Goal: Transaction & Acquisition: Purchase product/service

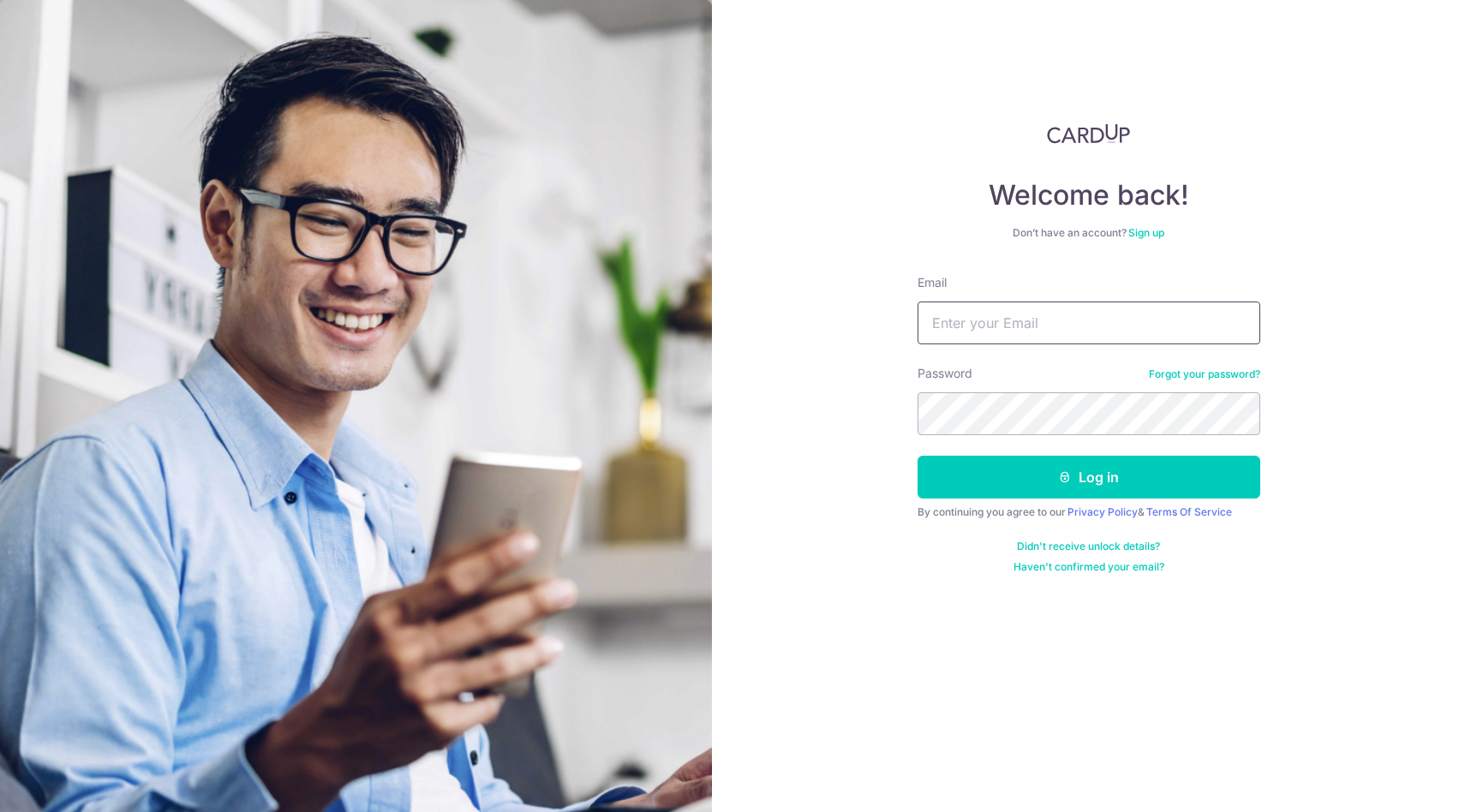
click at [963, 316] on input "Email" at bounding box center [1088, 322] width 343 height 43
type input "ngjoncolin92@gmail.com"
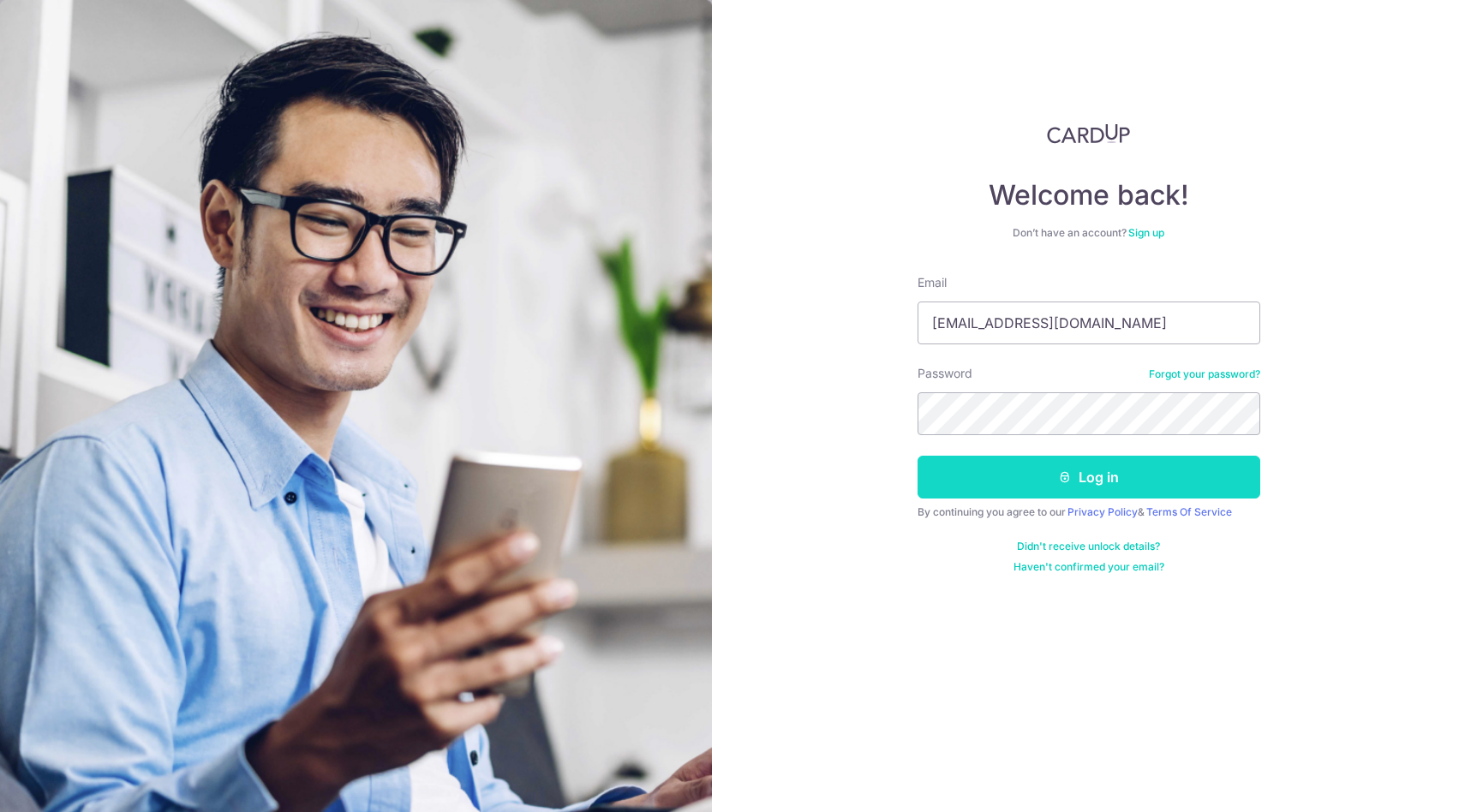
click at [950, 493] on button "Log in" at bounding box center [1088, 476] width 343 height 43
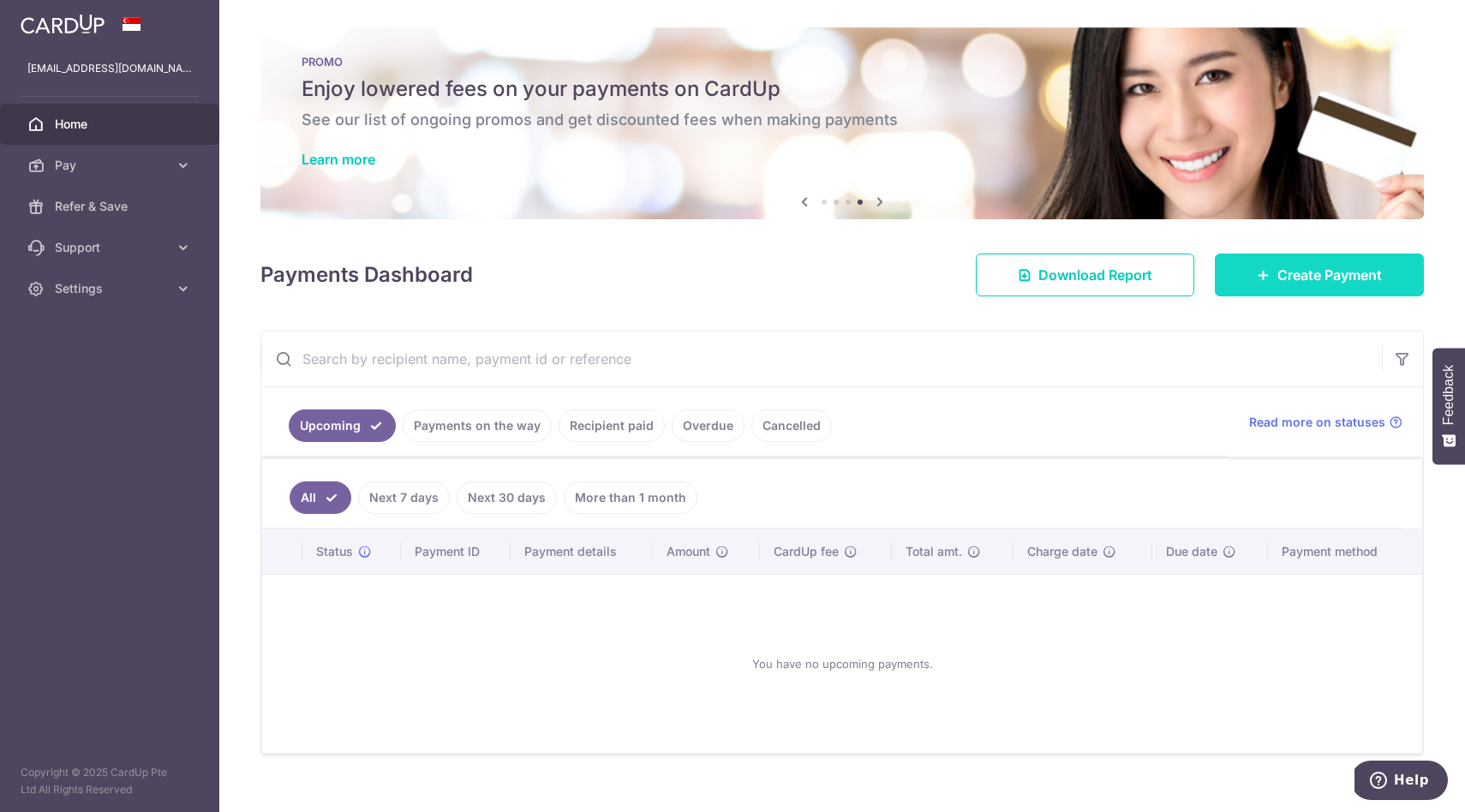
click at [1332, 293] on link "Create Payment" at bounding box center [1319, 274] width 209 height 43
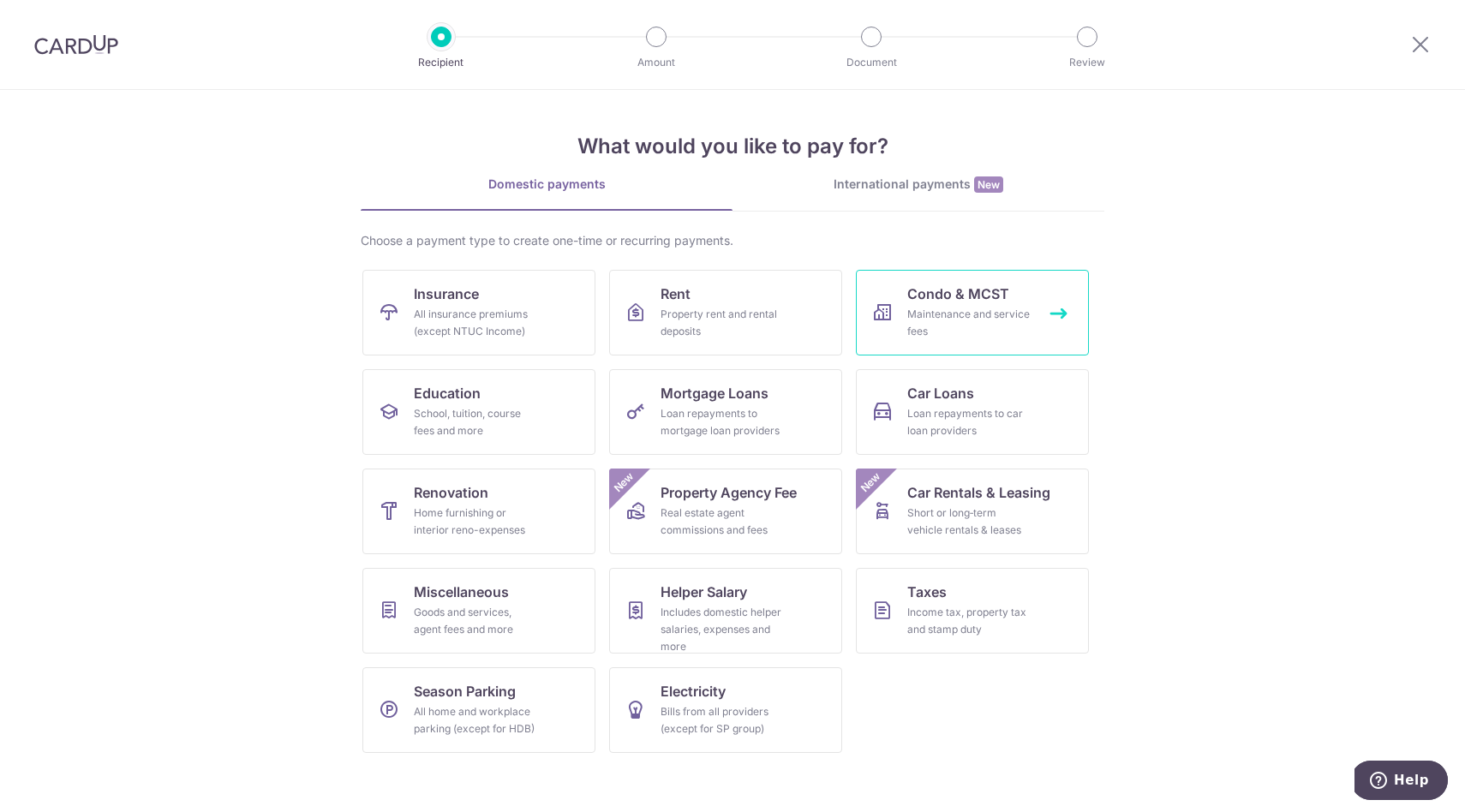
click at [940, 344] on link "Condo & MCST Maintenance and service fees" at bounding box center [972, 312] width 233 height 85
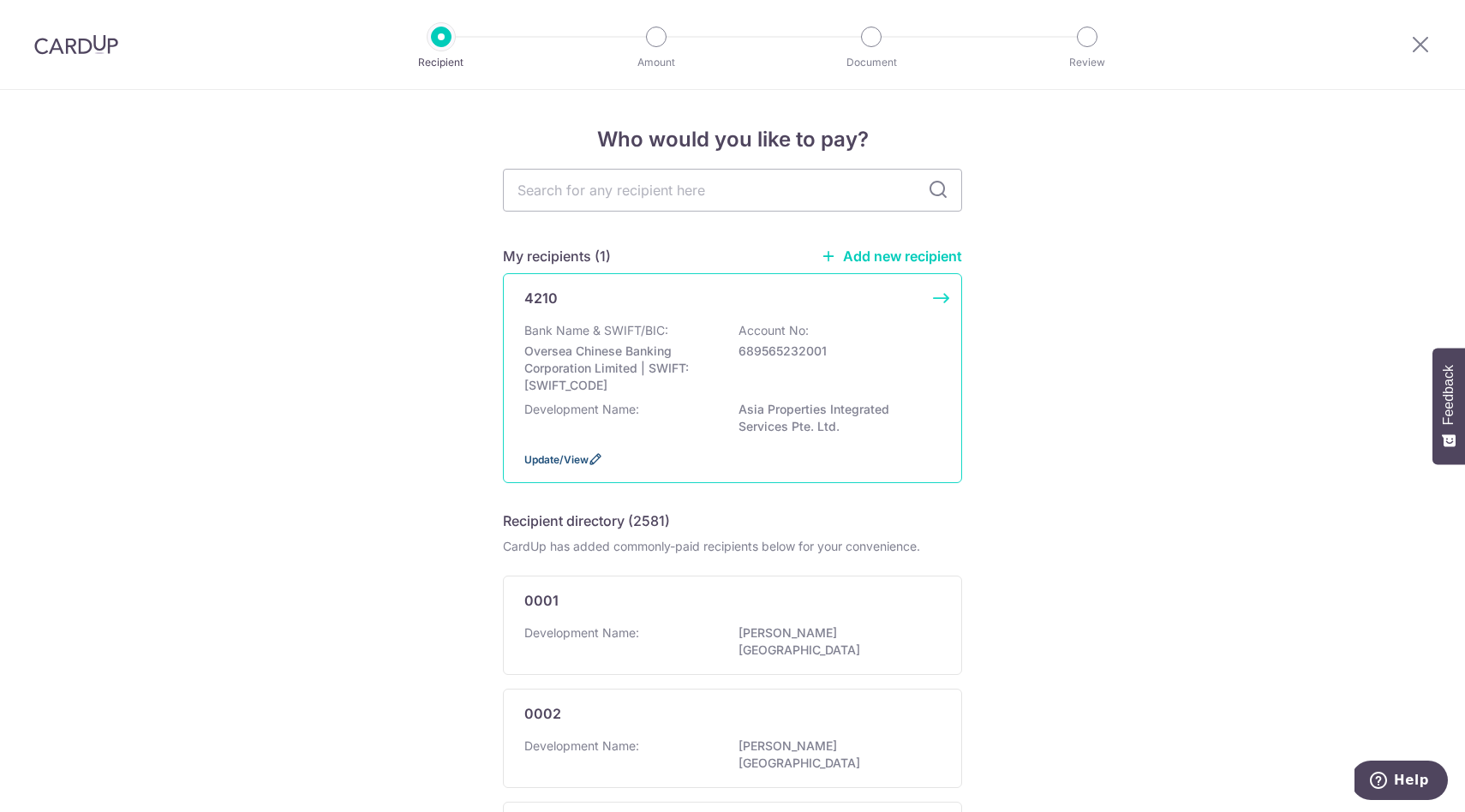
click at [570, 457] on span "Update/View" at bounding box center [556, 459] width 65 height 13
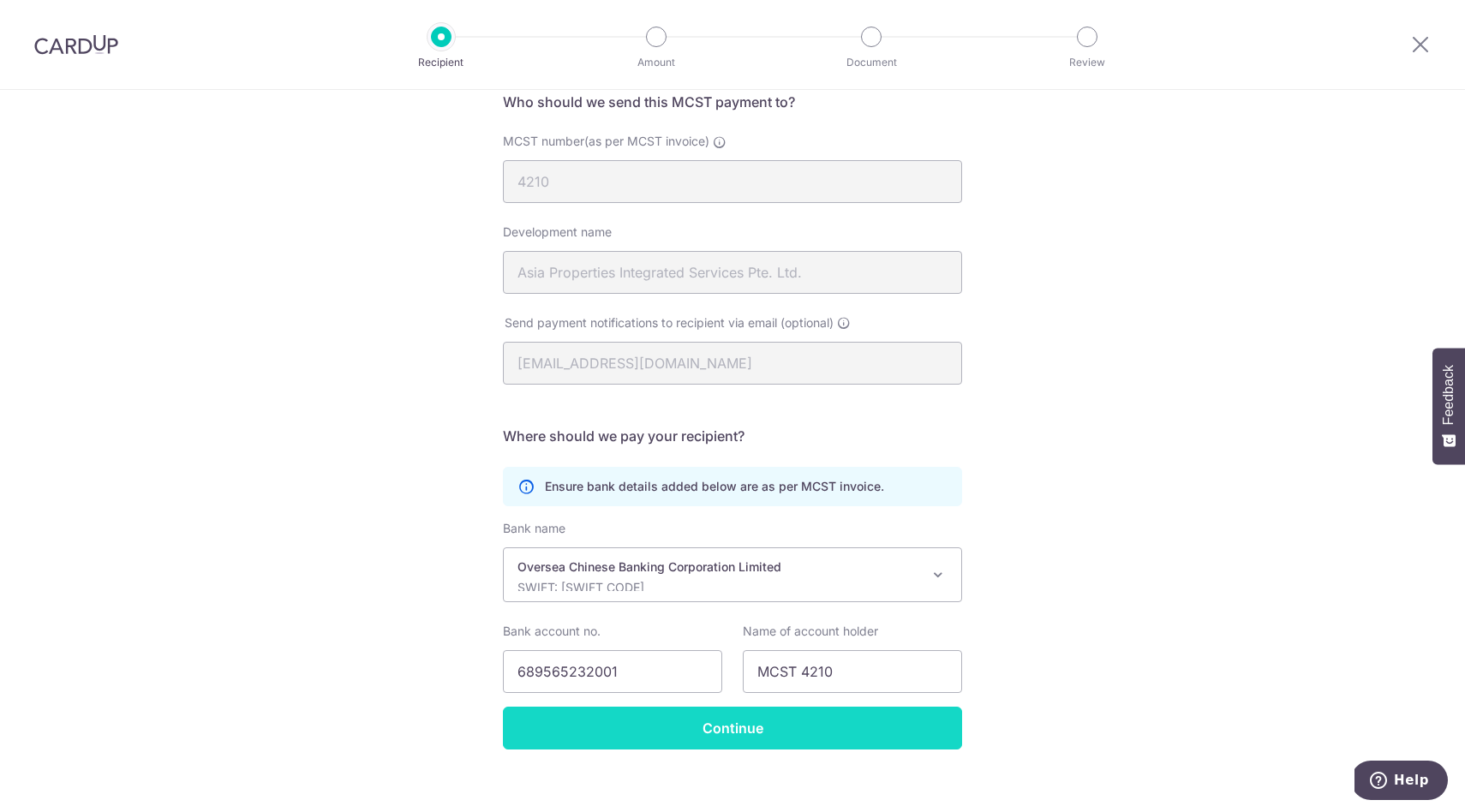
scroll to position [160, 0]
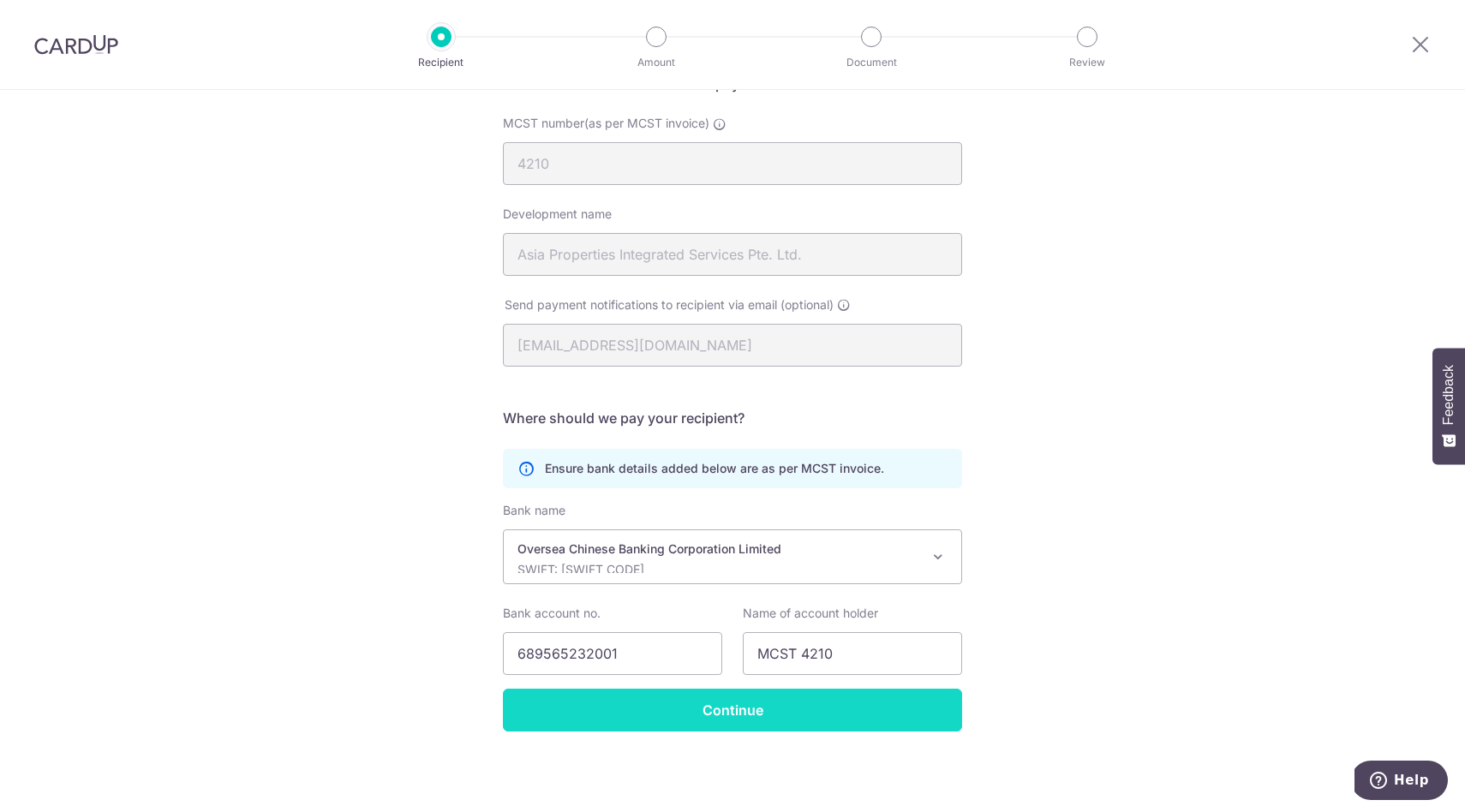
click at [740, 714] on input "Continue" at bounding box center [732, 710] width 459 height 43
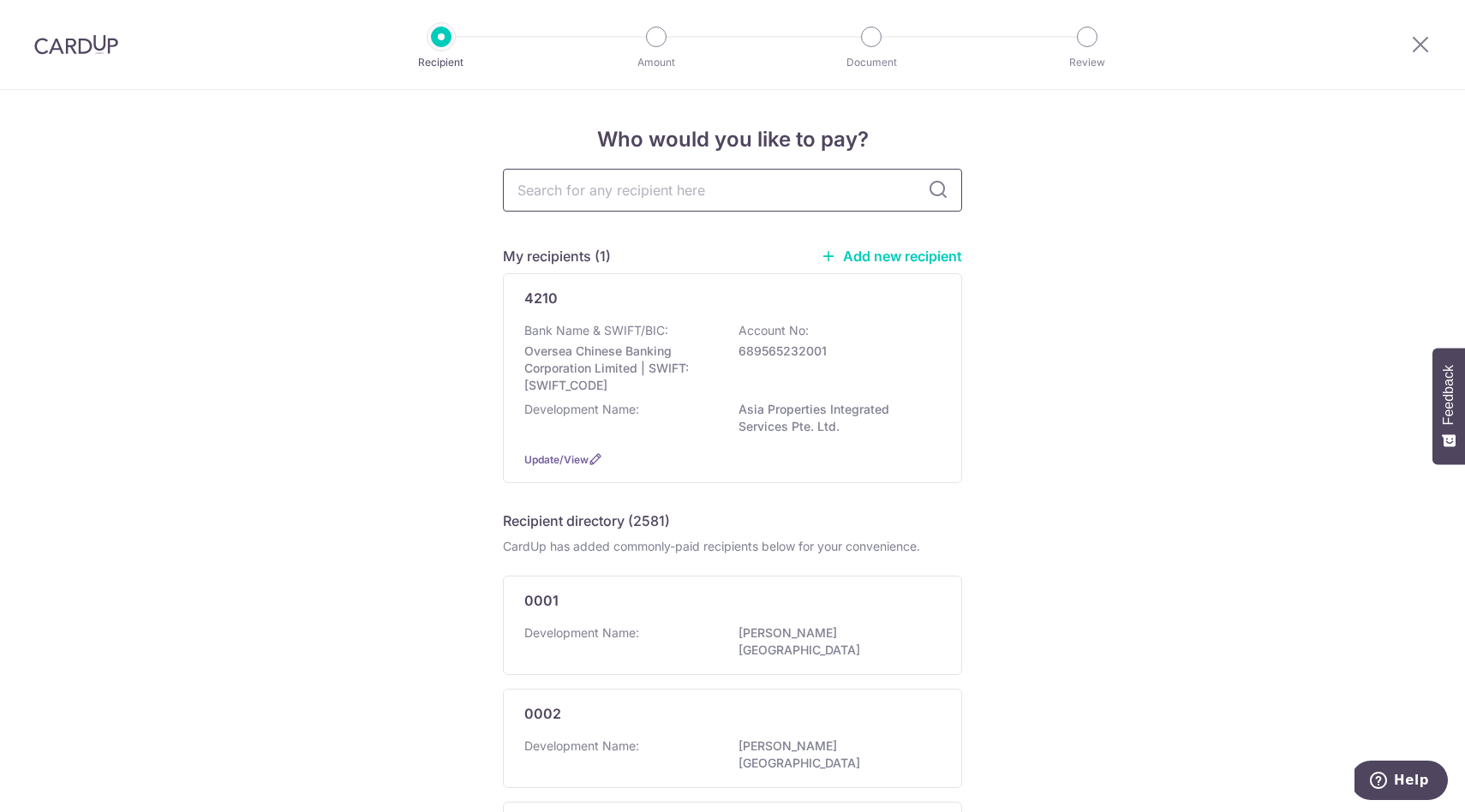
click at [697, 192] on input "text" at bounding box center [732, 190] width 459 height 43
type input "4210"
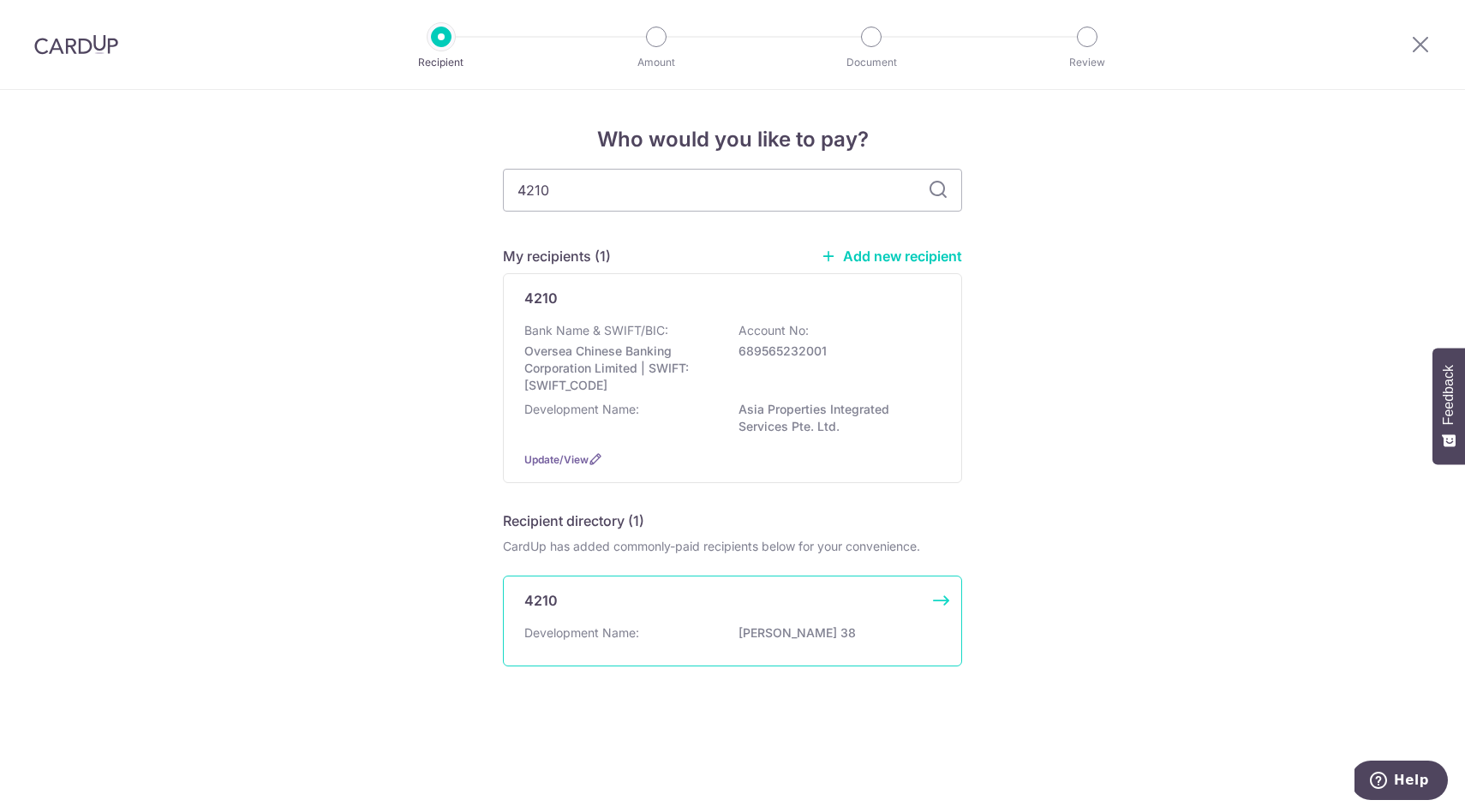
click at [678, 612] on div "4210 Development Name: RIVERIA 38" at bounding box center [732, 620] width 459 height 90
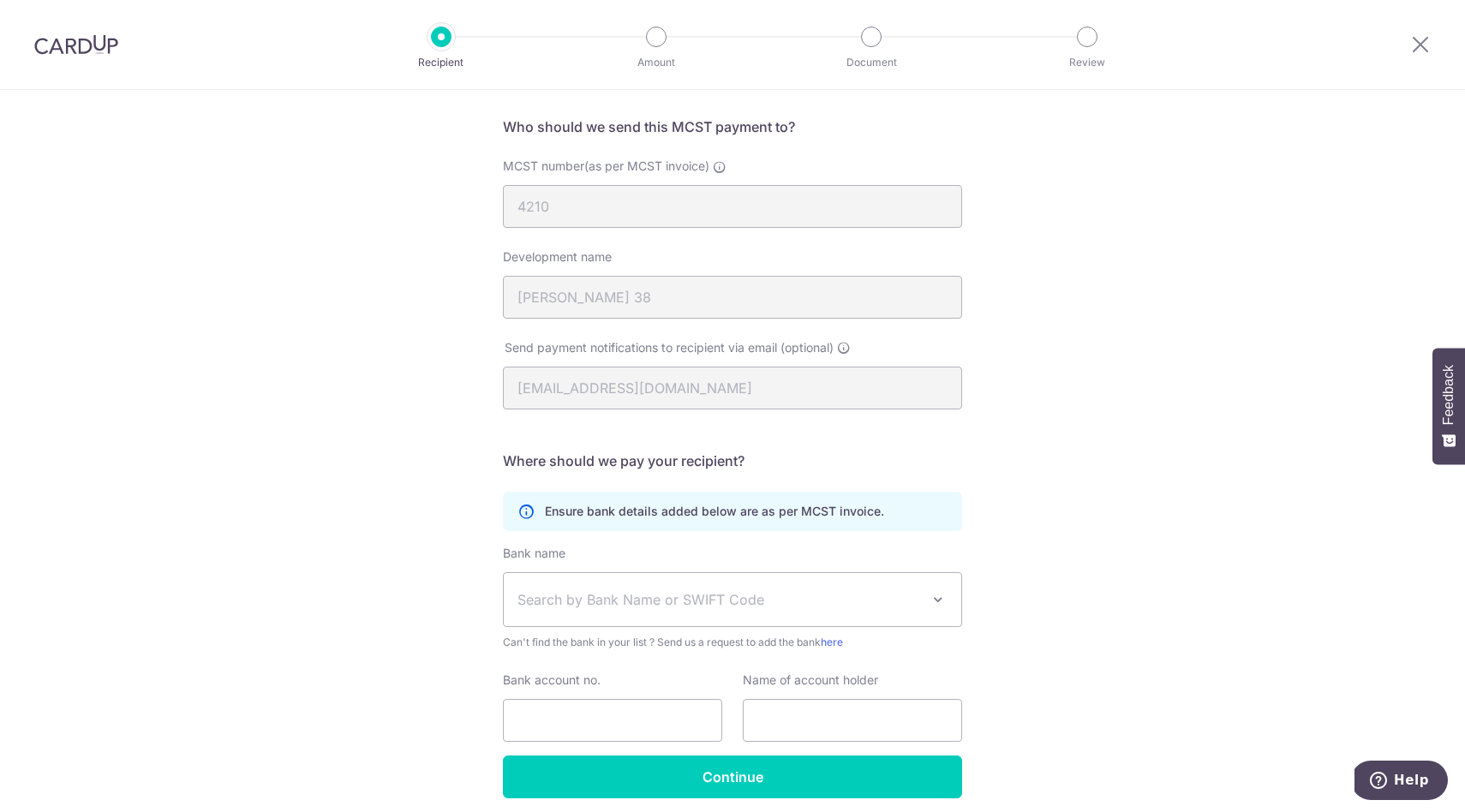
scroll to position [115, 0]
